Goal: Task Accomplishment & Management: Complete application form

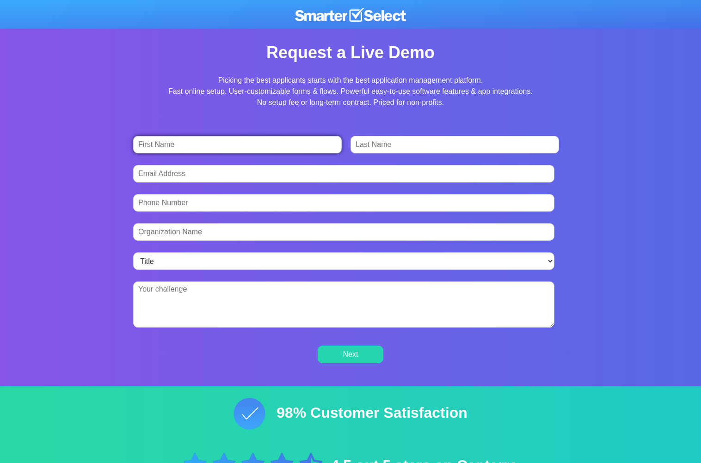
click at [168, 141] on input "First Name *" at bounding box center [237, 145] width 209 height 18
type input "[PERSON_NAME]"
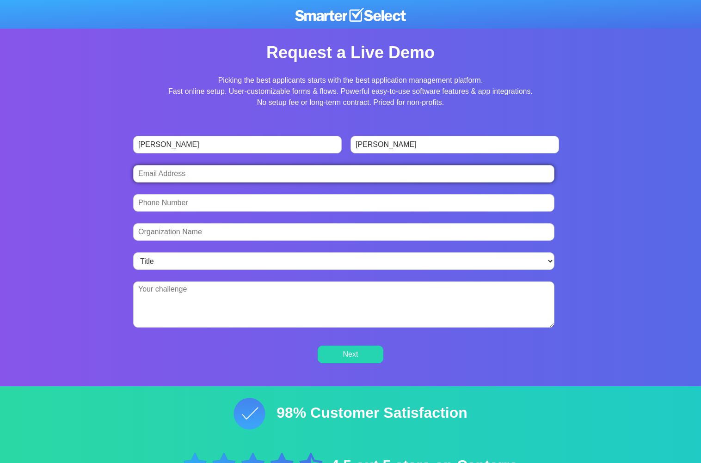
type input "[EMAIL_ADDRESS][DOMAIN_NAME]"
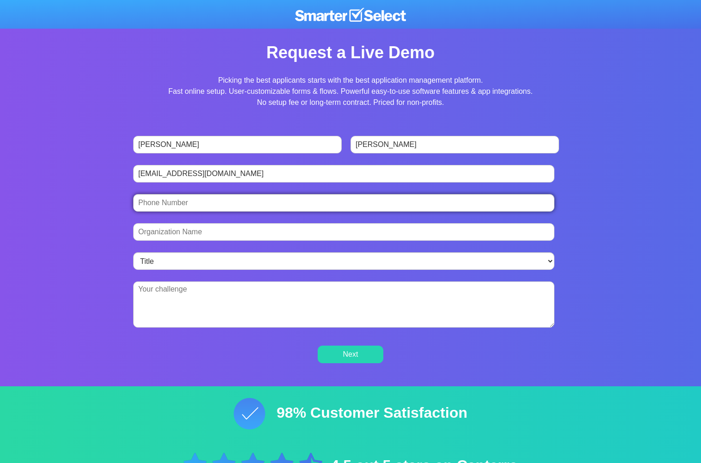
type input "12032572475"
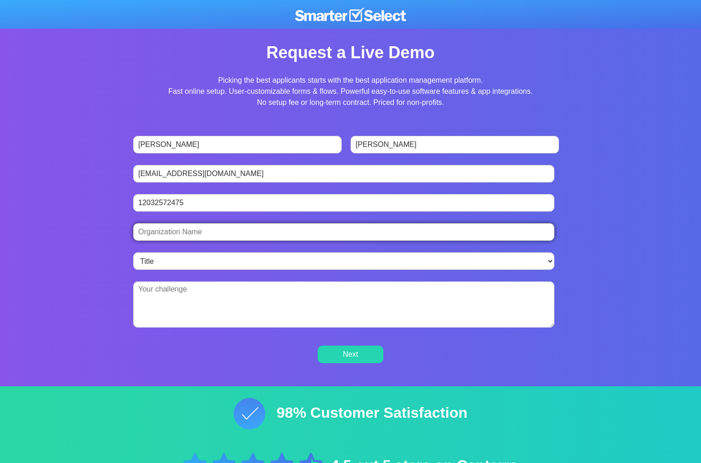
click at [176, 233] on input "Organization Name *" at bounding box center [343, 232] width 421 height 18
click at [237, 231] on input "High School Scholarshi[p" at bounding box center [343, 232] width 421 height 18
type input "High School Scholarship"
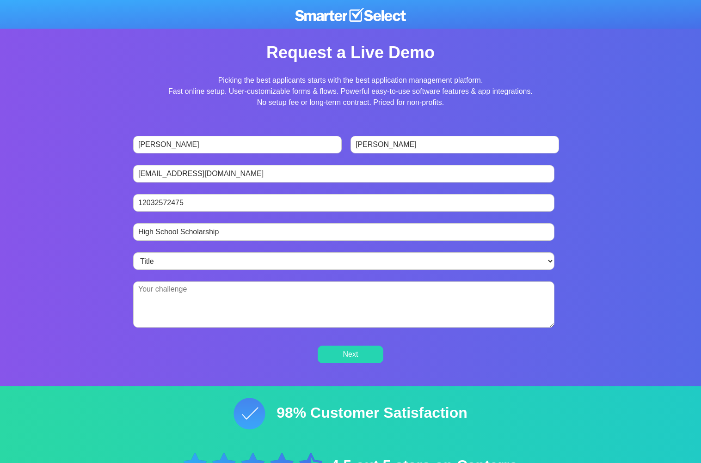
click at [141, 290] on textarea "Briefly describe the challenge you're hoping SmarterSelect can solve. *" at bounding box center [343, 305] width 421 height 46
type textarea "c"
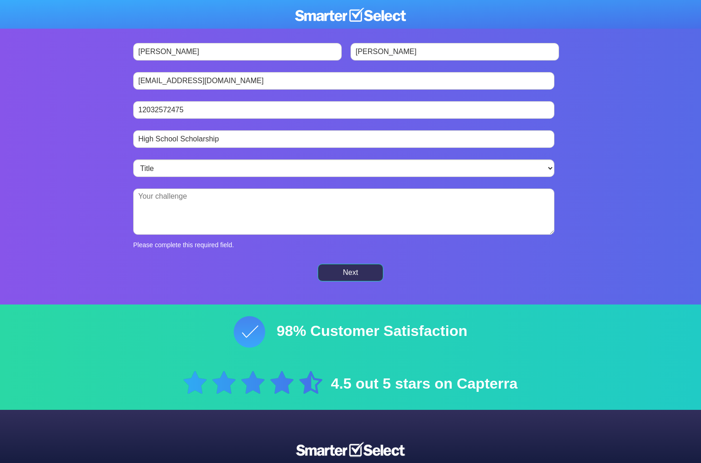
scroll to position [93, 0]
click at [353, 272] on input "Next" at bounding box center [351, 273] width 66 height 18
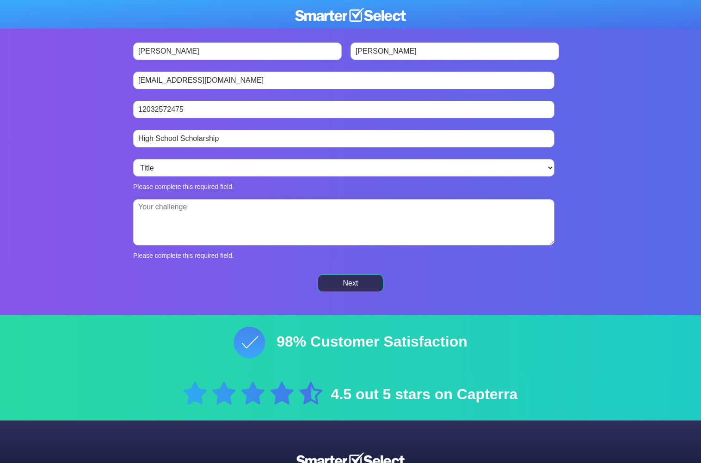
click at [351, 281] on input "Next" at bounding box center [351, 284] width 66 height 18
click at [157, 207] on textarea "Briefly describe the challenge you're hoping SmarterSelect can solve. *" at bounding box center [343, 222] width 421 height 46
type textarea "S"
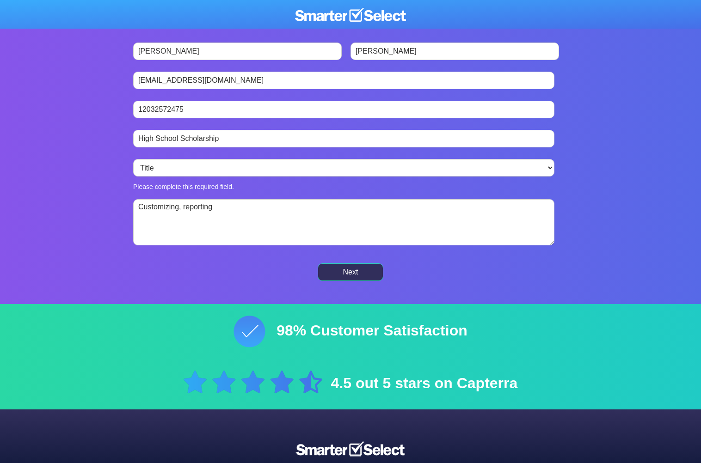
type textarea "Customizing, reporting"
click at [380, 271] on input "Next" at bounding box center [351, 273] width 66 height 18
click at [345, 272] on input "Next" at bounding box center [351, 273] width 66 height 18
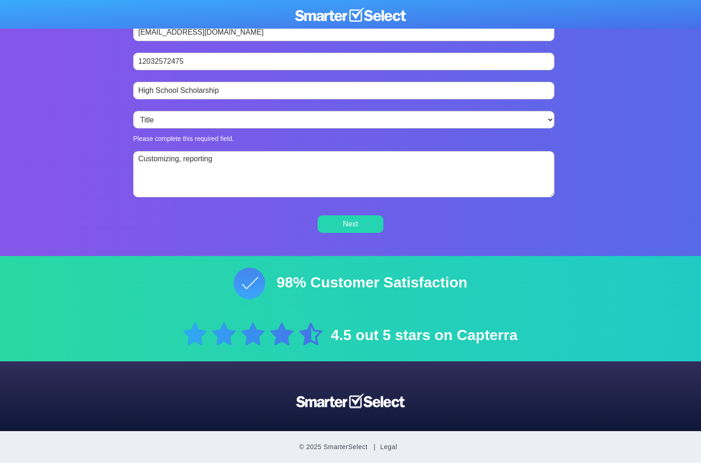
scroll to position [0, 0]
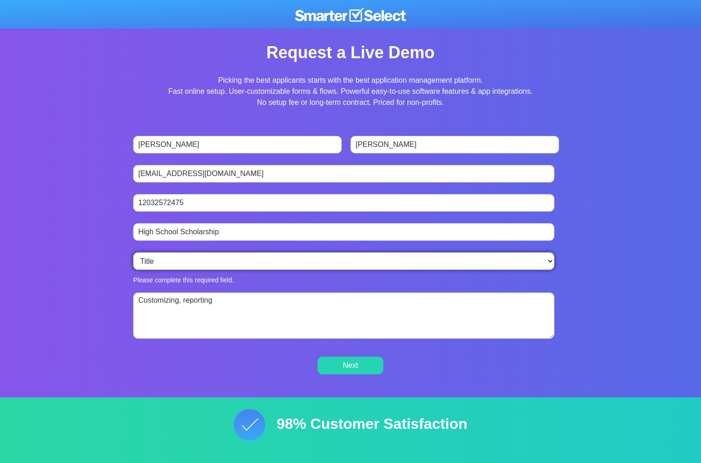
click at [153, 260] on select "Title Director Manager Executive Technology or Operations Programs or Projects …" at bounding box center [343, 261] width 421 height 18
select select "Programs or Projects"
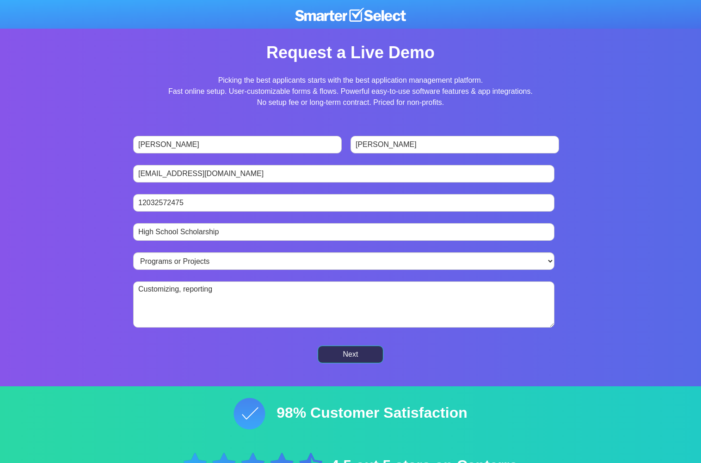
click at [347, 354] on input "Next" at bounding box center [351, 355] width 66 height 18
